Goal: Information Seeking & Learning: Learn about a topic

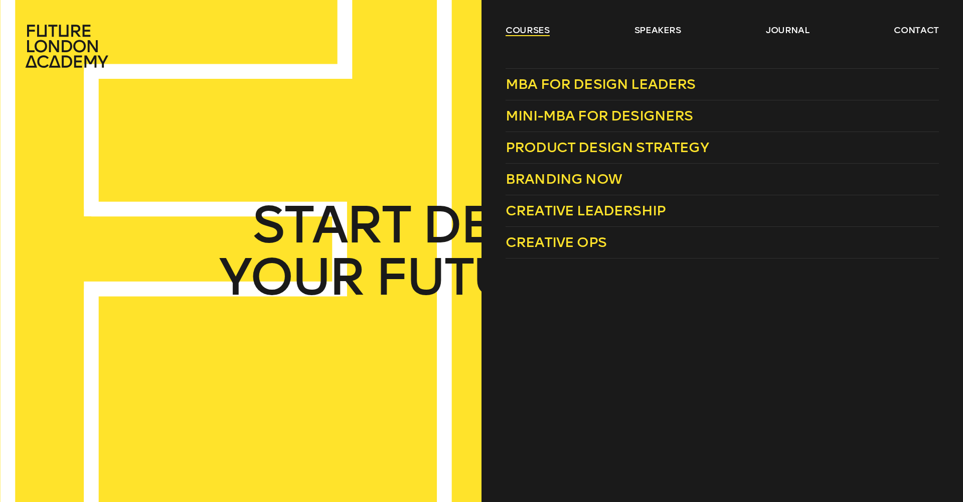
click at [525, 28] on link "courses" at bounding box center [528, 30] width 44 height 12
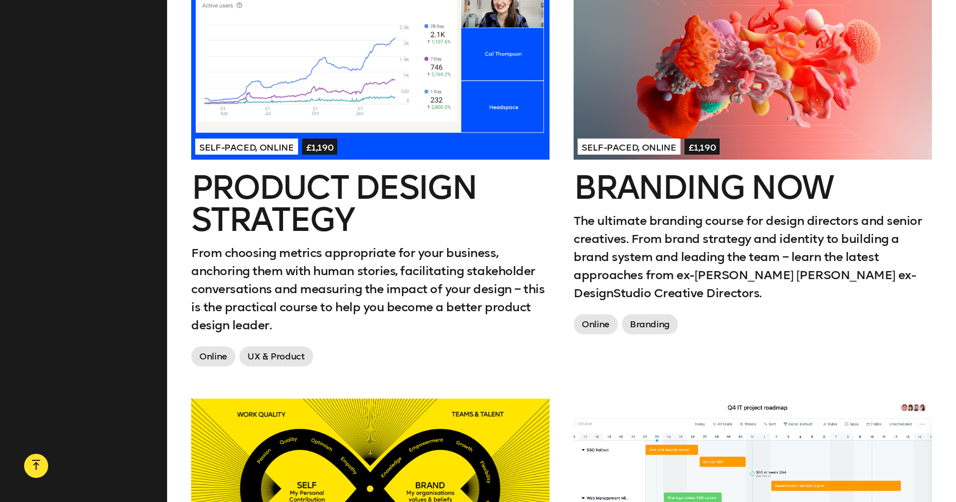
scroll to position [622, 0]
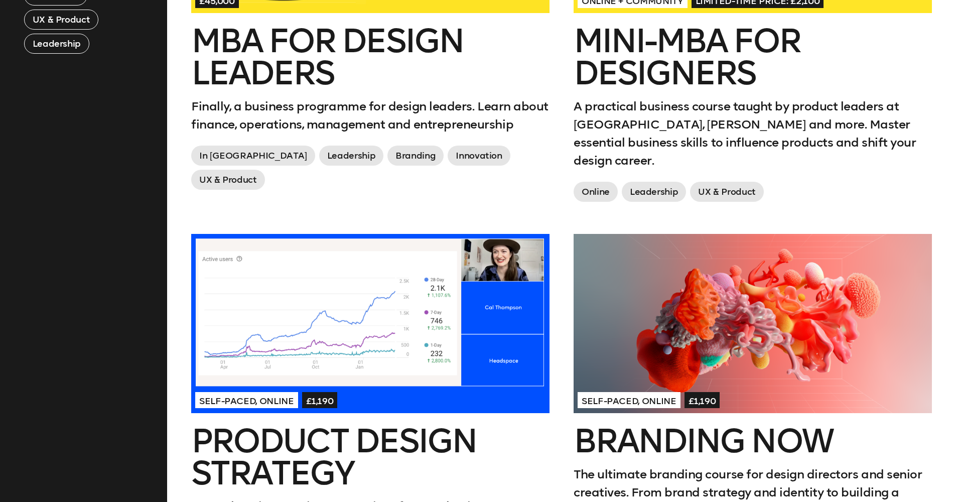
click at [744, 288] on div at bounding box center [752, 323] width 358 height 179
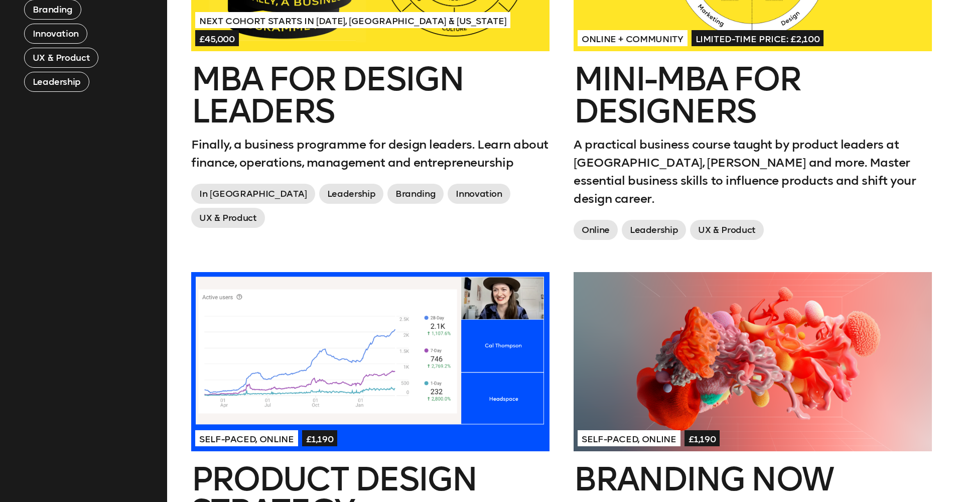
scroll to position [793, 0]
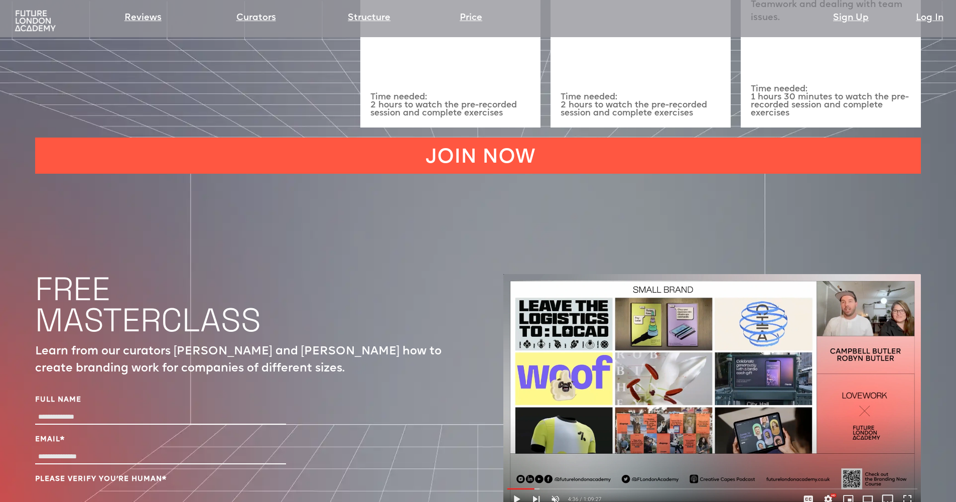
scroll to position [3463, 0]
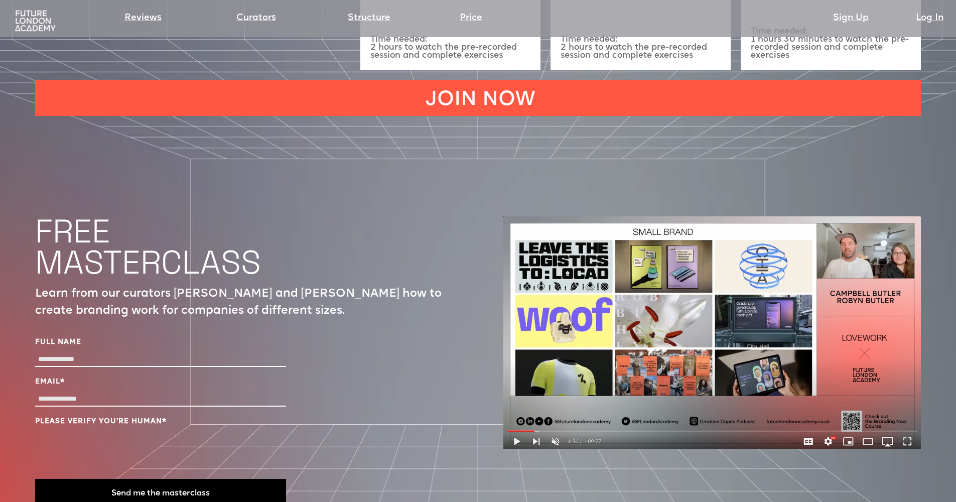
click at [507, 369] on img at bounding box center [711, 332] width 417 height 232
click at [512, 374] on img at bounding box center [711, 332] width 417 height 232
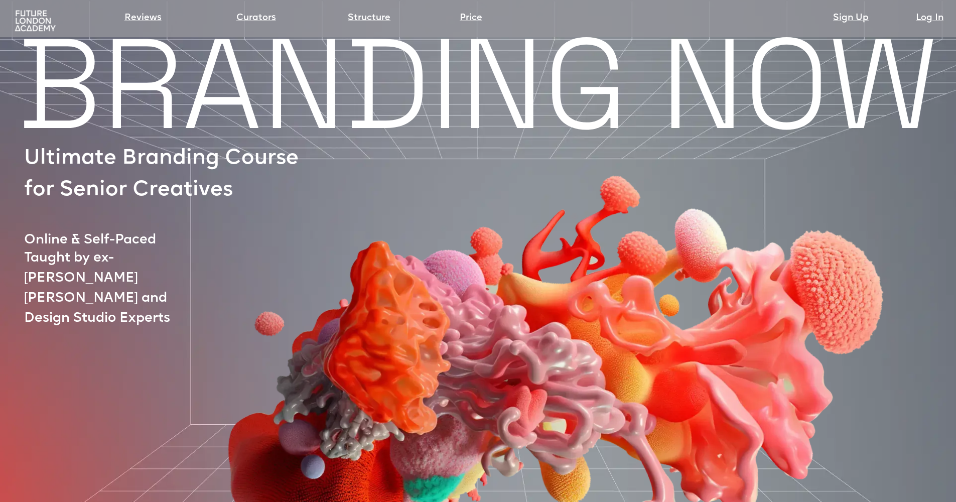
scroll to position [0, 0]
click at [372, 18] on link "Structure" at bounding box center [369, 18] width 43 height 14
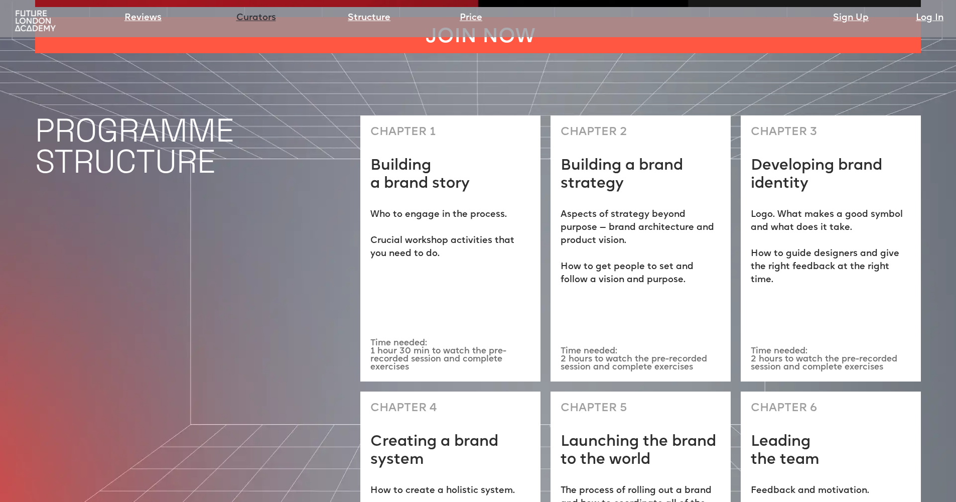
click at [262, 17] on link "Curators" at bounding box center [256, 18] width 40 height 14
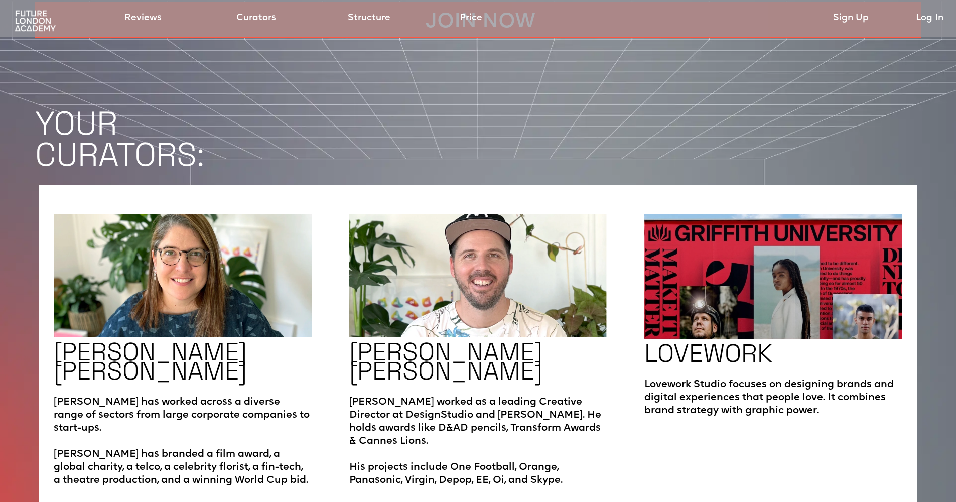
scroll to position [1712, 0]
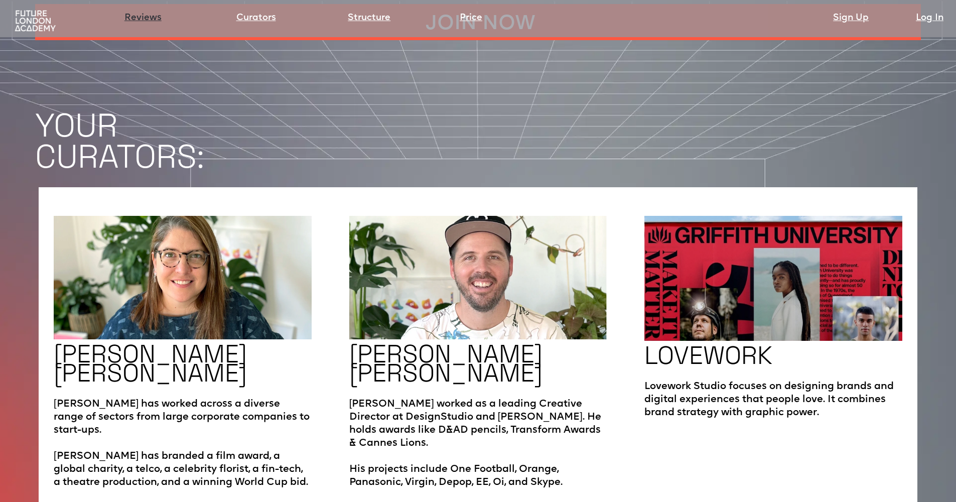
click at [131, 17] on link "Reviews" at bounding box center [142, 18] width 37 height 14
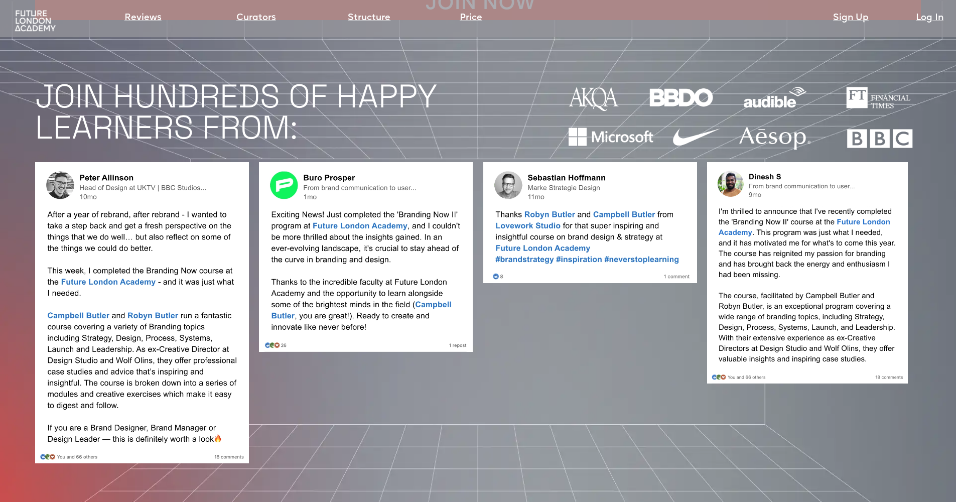
scroll to position [956, 0]
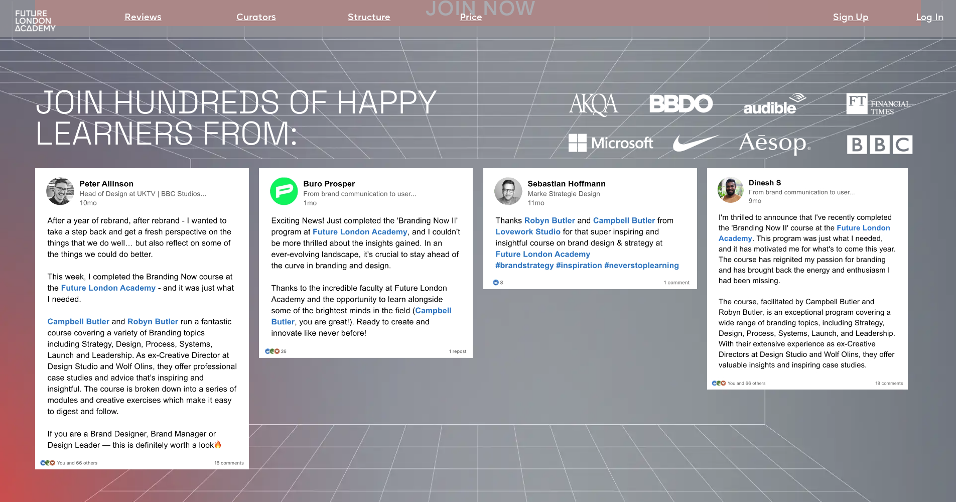
click at [824, 320] on img at bounding box center [807, 278] width 201 height 221
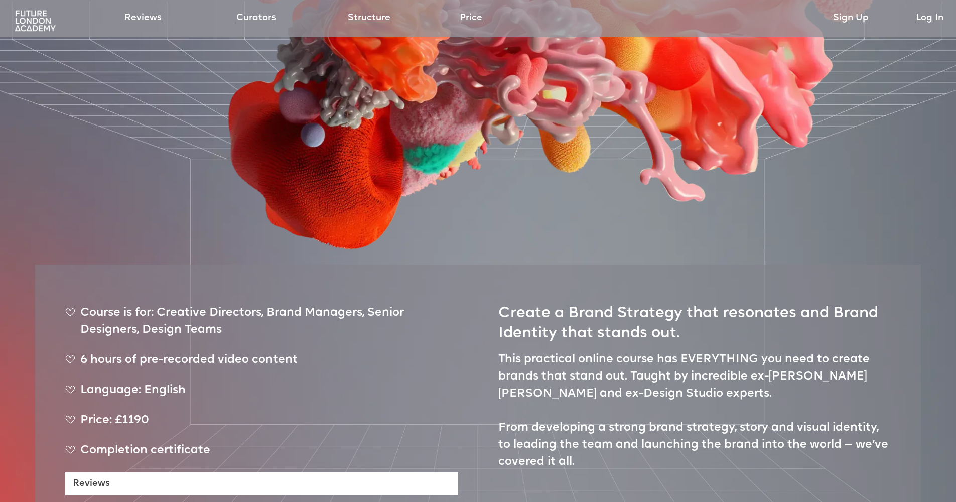
scroll to position [402, 0]
